Goal: Task Accomplishment & Management: Manage account settings

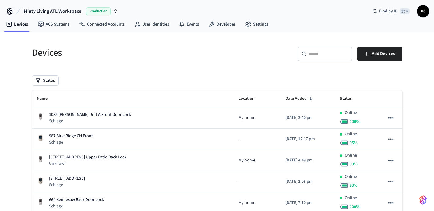
click at [333, 54] on input "text" at bounding box center [329, 54] width 40 height 6
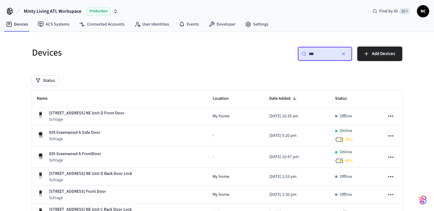
type input "***"
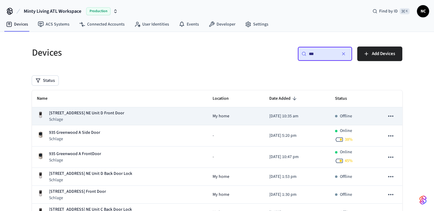
click at [158, 117] on div "[STREET_ADDRESS] NE Unit D Front Door Schlage" at bounding box center [120, 116] width 166 height 12
click at [243, 116] on div "My home" at bounding box center [235, 116] width 47 height 6
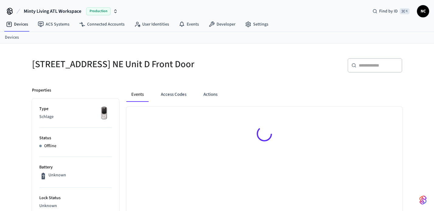
click at [165, 114] on div at bounding box center [264, 135] width 276 height 56
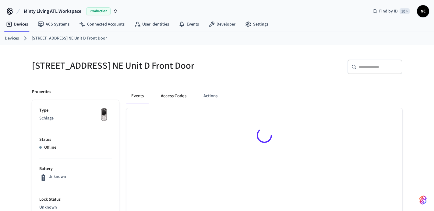
click at [166, 100] on button "Access Codes" at bounding box center [173, 96] width 35 height 15
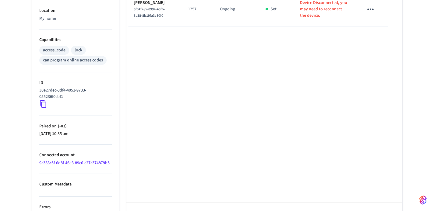
scroll to position [151, 0]
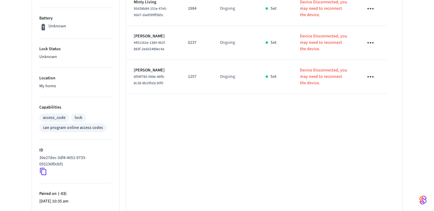
click at [188, 80] on p "1257" at bounding box center [196, 77] width 17 height 6
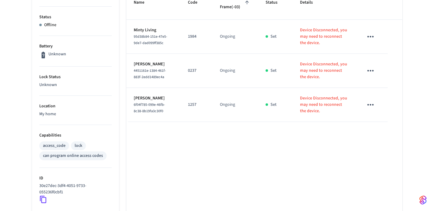
scroll to position [104, 0]
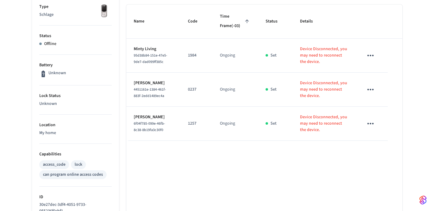
click at [188, 127] on p "1257" at bounding box center [196, 124] width 17 height 6
copy p "1257"
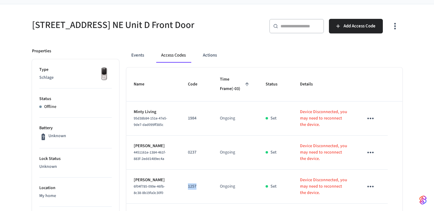
scroll to position [0, 0]
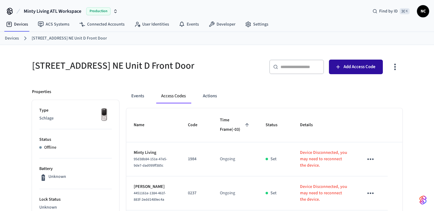
click at [354, 72] on button "Add Access Code" at bounding box center [356, 67] width 54 height 15
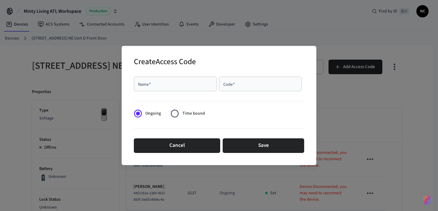
click at [166, 89] on div "Name   *" at bounding box center [175, 84] width 83 height 15
type input "**********"
click at [260, 82] on input "Code   *" at bounding box center [260, 84] width 75 height 6
paste input "****"
click at [234, 89] on div "**** Code   *" at bounding box center [260, 84] width 83 height 15
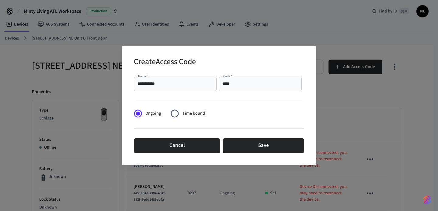
click at [234, 89] on div "**** Code   *" at bounding box center [260, 84] width 83 height 15
drag, startPoint x: 234, startPoint y: 89, endPoint x: 231, endPoint y: 88, distance: 3.8
click at [233, 89] on div "**** Code   *" at bounding box center [260, 84] width 83 height 15
click at [223, 82] on input "****" at bounding box center [260, 84] width 75 height 6
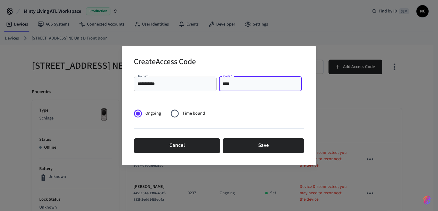
click at [223, 82] on input "****" at bounding box center [260, 84] width 75 height 6
paste input "text"
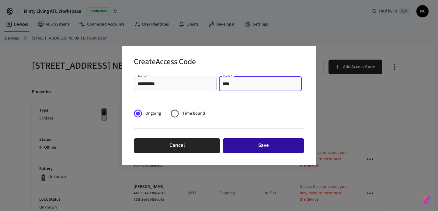
type input "****"
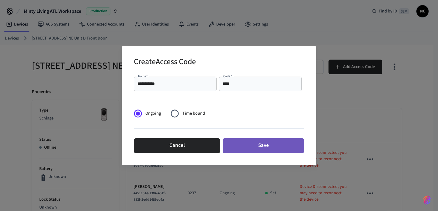
click at [267, 141] on button "Save" at bounding box center [264, 145] width 82 height 15
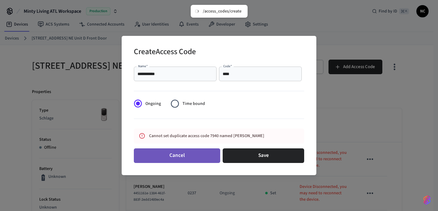
click at [202, 157] on button "Cancel" at bounding box center [177, 156] width 86 height 15
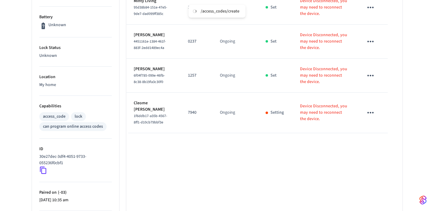
scroll to position [32, 0]
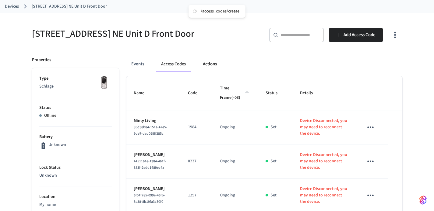
click at [213, 64] on button "Actions" at bounding box center [210, 64] width 24 height 15
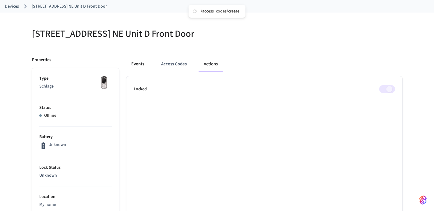
click at [132, 65] on button "Events" at bounding box center [137, 64] width 23 height 15
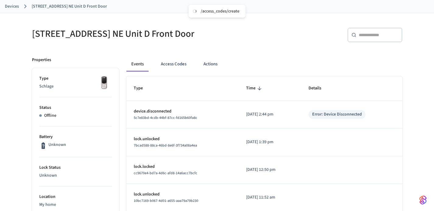
drag, startPoint x: 240, startPoint y: 114, endPoint x: 272, endPoint y: 114, distance: 32.3
click at [272, 114] on p "[DATE] 2:44 pm" at bounding box center [270, 114] width 48 height 6
click at [12, 6] on link "Devices" at bounding box center [12, 6] width 14 height 6
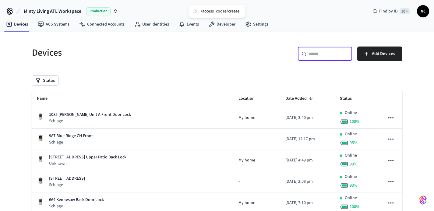
click at [335, 52] on input "text" at bounding box center [329, 54] width 40 height 6
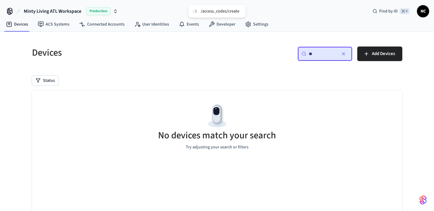
type input "*"
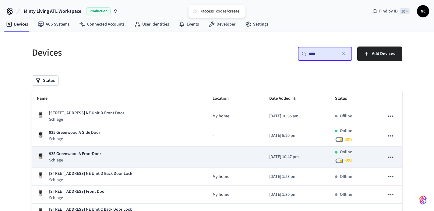
scroll to position [15, 0]
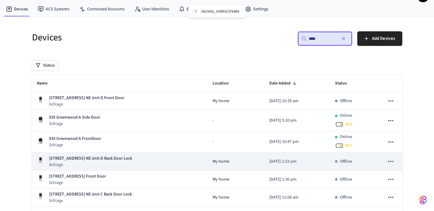
type input "***"
click at [144, 162] on div "[STREET_ADDRESS] NE Unit D Back Door Lock Schlage" at bounding box center [120, 162] width 166 height 12
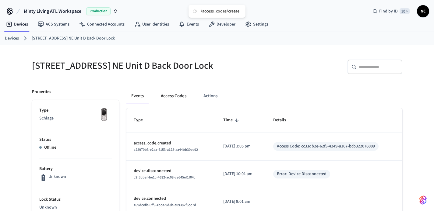
click at [175, 103] on button "Access Codes" at bounding box center [173, 96] width 35 height 15
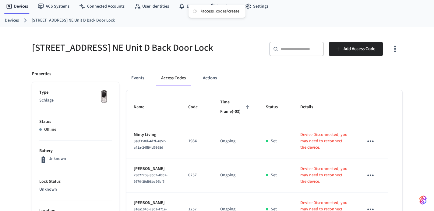
scroll to position [14, 0]
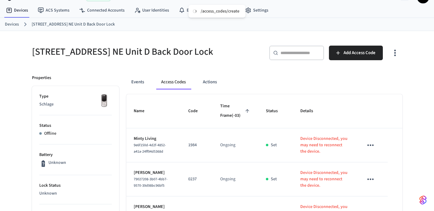
click at [300, 155] on p "Device Disconnected, you may need to reconnect the device." at bounding box center [324, 145] width 49 height 19
click at [308, 155] on p "Device Disconnected, you may need to reconnect the device." at bounding box center [324, 145] width 49 height 19
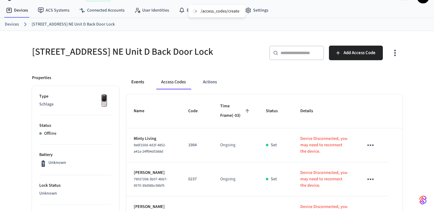
click at [143, 89] on button "Events" at bounding box center [137, 82] width 23 height 15
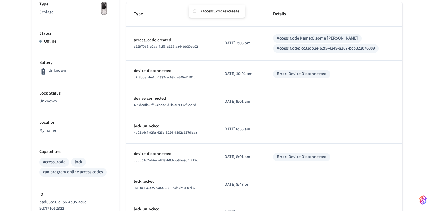
scroll to position [107, 0]
click at [182, 102] on p "device.connected" at bounding box center [171, 98] width 75 height 6
click at [192, 107] on span "499dcefb-0ff9-4bca-9d3b-a09382f6cc7d" at bounding box center [165, 104] width 62 height 5
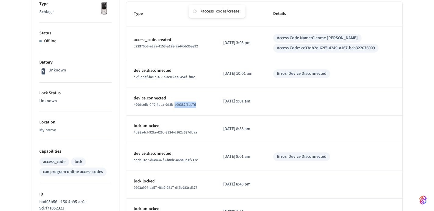
click at [192, 107] on span "499dcefb-0ff9-4bca-9d3b-a09382f6cc7d" at bounding box center [165, 104] width 62 height 5
click at [216, 112] on td "[DATE] 9:01 am" at bounding box center [241, 102] width 50 height 28
click at [230, 105] on p "[DATE] 9:01 am" at bounding box center [240, 101] width 35 height 6
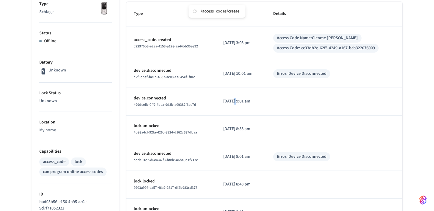
click at [230, 105] on p "[DATE] 9:01 am" at bounding box center [240, 101] width 35 height 6
click at [223, 105] on p "[DATE] 9:01 am" at bounding box center [240, 101] width 35 height 6
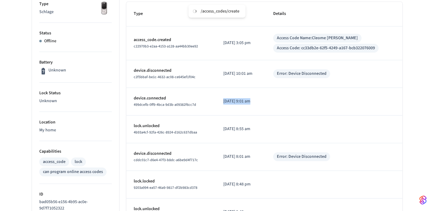
click at [223, 105] on p "[DATE] 9:01 am" at bounding box center [240, 101] width 35 height 6
click at [238, 157] on td "[DATE] 8:01 am" at bounding box center [241, 157] width 50 height 28
click at [238, 160] on p "[DATE] 8:01 am" at bounding box center [240, 157] width 35 height 6
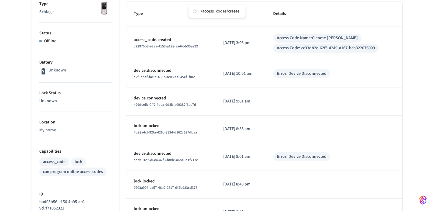
click at [243, 142] on td "[DATE] 8:55 am" at bounding box center [241, 130] width 50 height 28
